Goal: Task Accomplishment & Management: Use online tool/utility

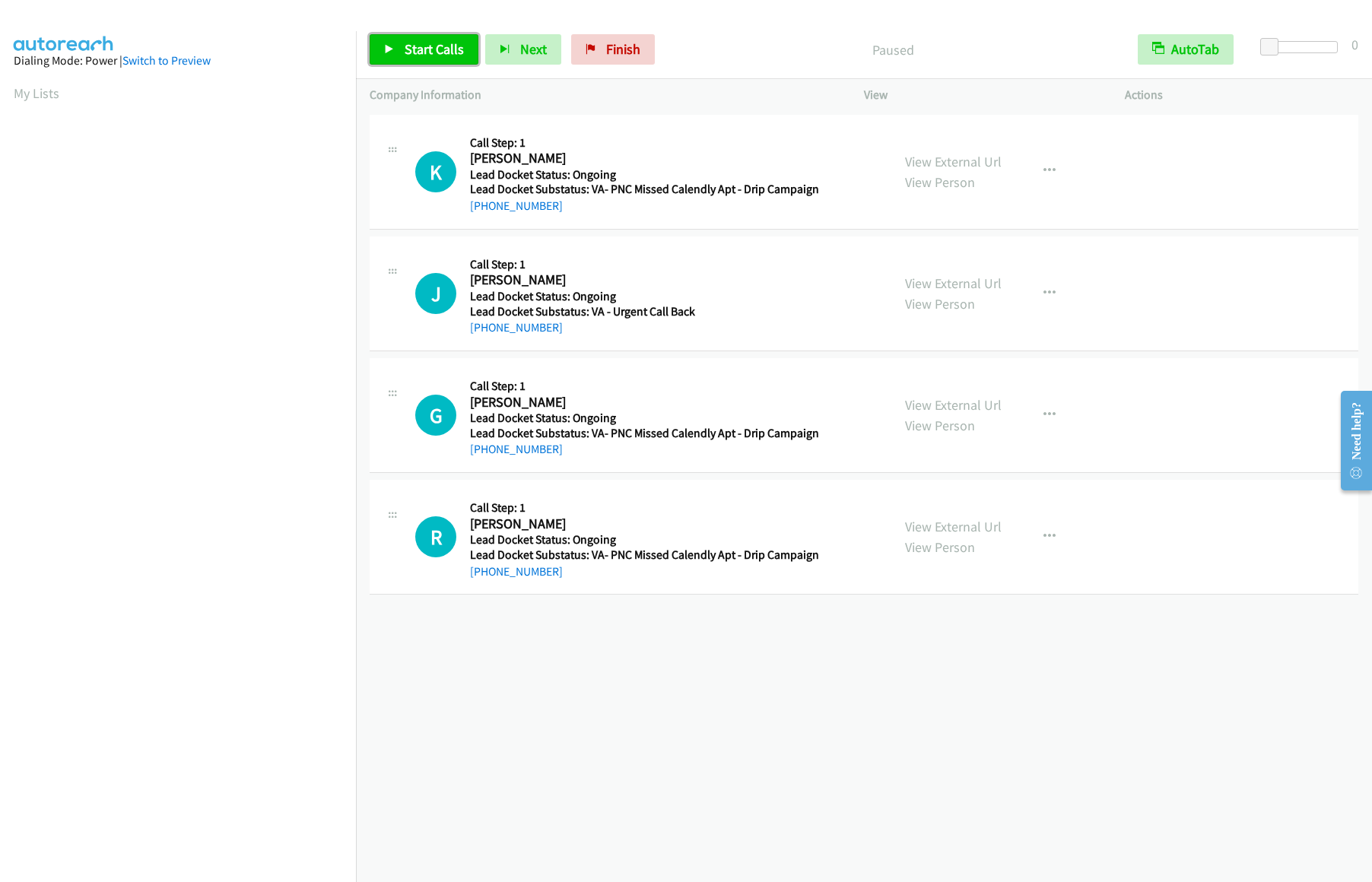
click at [415, 40] on link "Start Calls" at bounding box center [424, 49] width 108 height 31
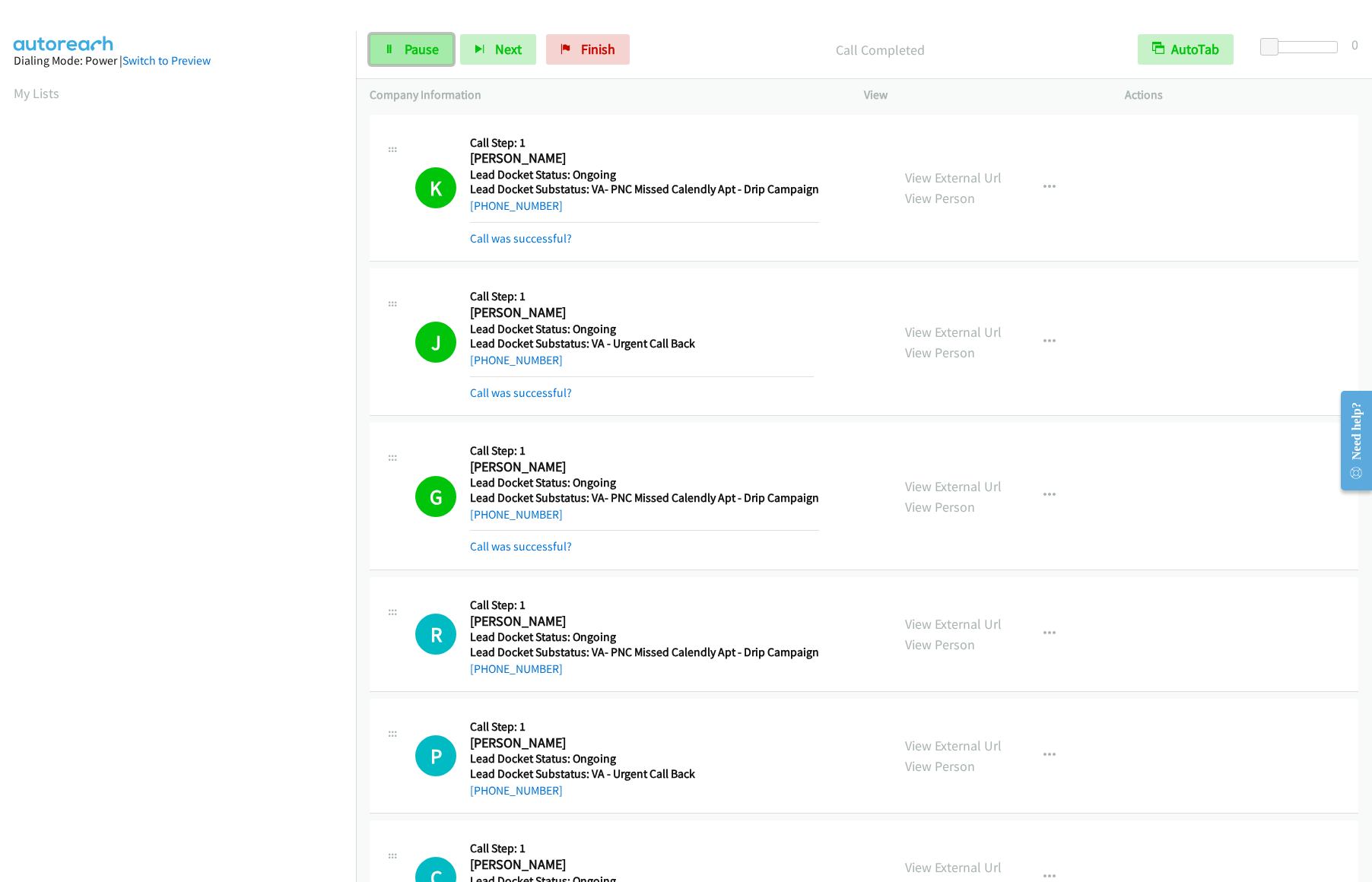
click at [403, 41] on link "Pause" at bounding box center [412, 49] width 84 height 31
click at [413, 45] on span "Start Calls" at bounding box center [434, 50] width 60 height 18
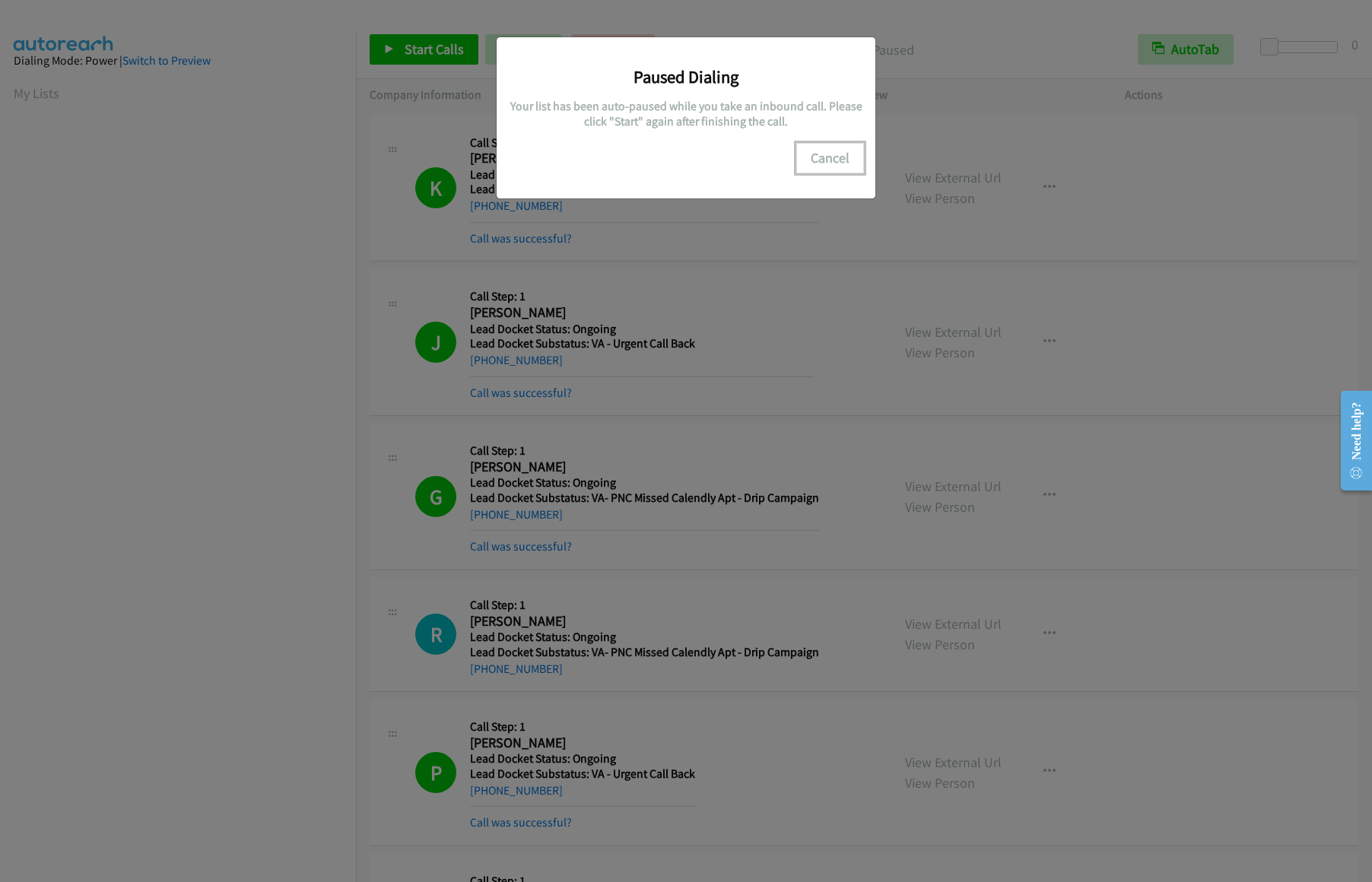
click at [833, 167] on button "Cancel" at bounding box center [830, 158] width 68 height 31
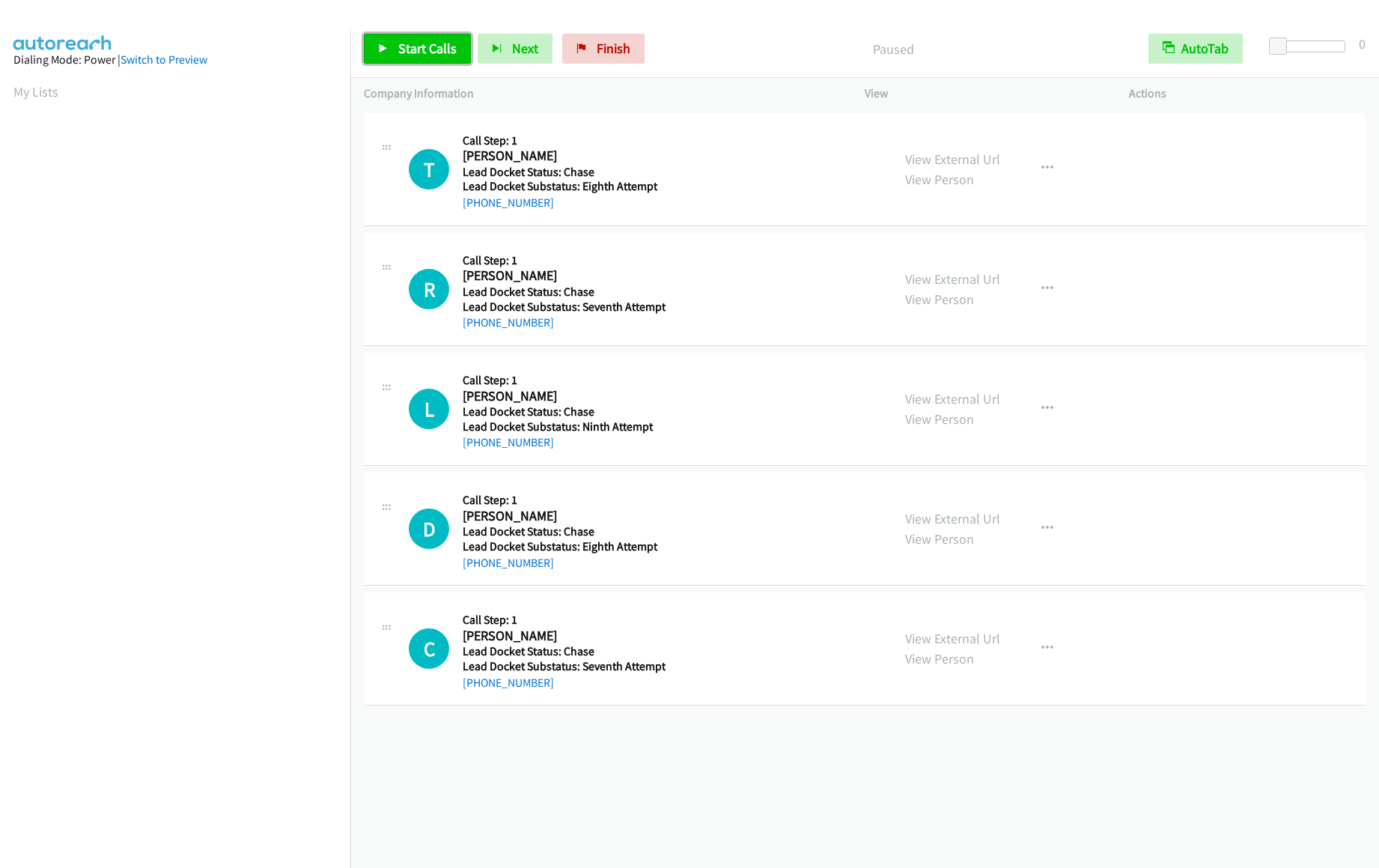
click at [413, 54] on span "Start Calls" at bounding box center [428, 49] width 59 height 18
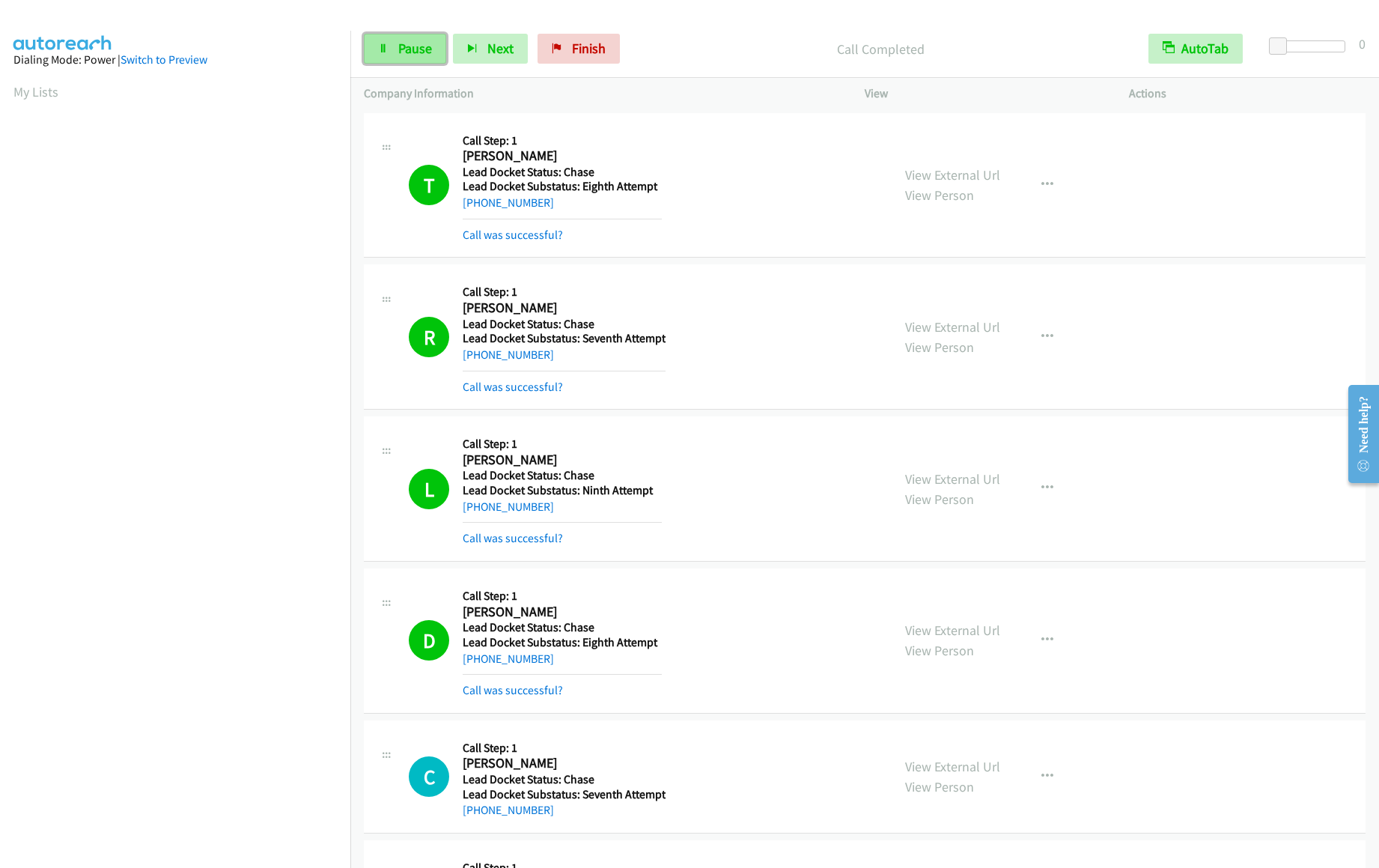
click at [406, 49] on span "Pause" at bounding box center [415, 49] width 33 height 18
